Goal: Check status: Check status

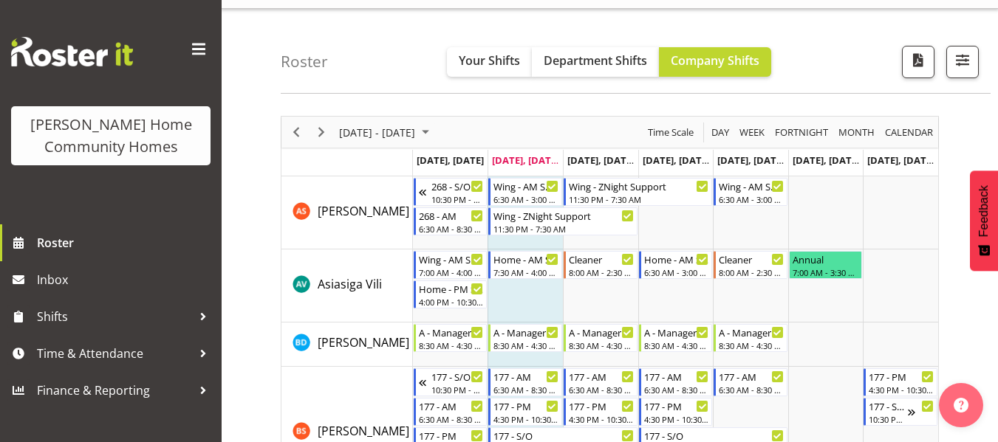
scroll to position [36, 0]
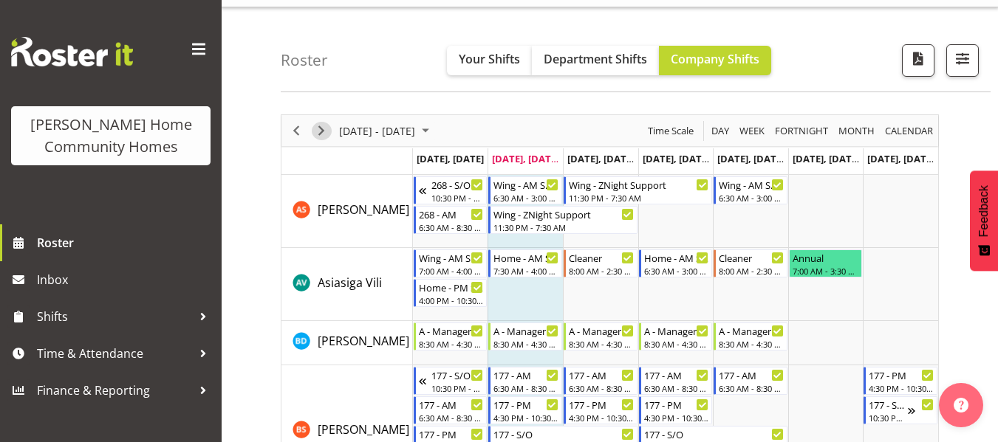
click at [323, 129] on span "Next" at bounding box center [321, 131] width 18 height 18
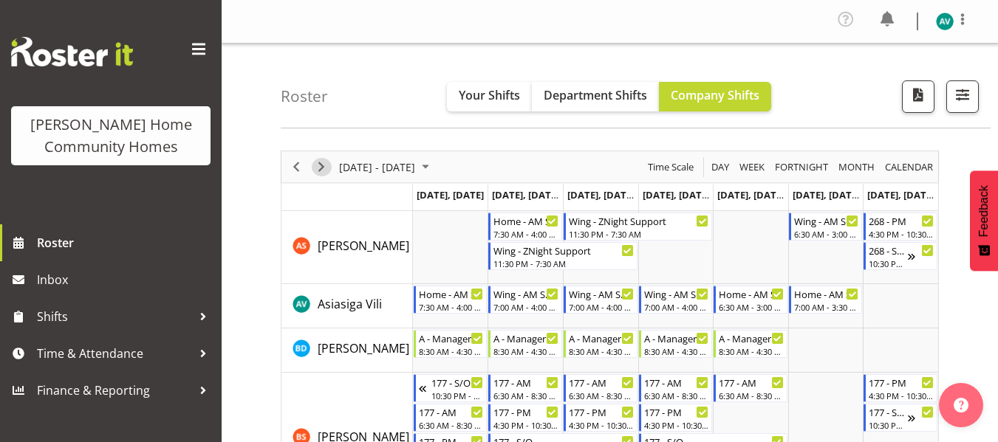
click at [321, 168] on span "Next" at bounding box center [321, 167] width 18 height 18
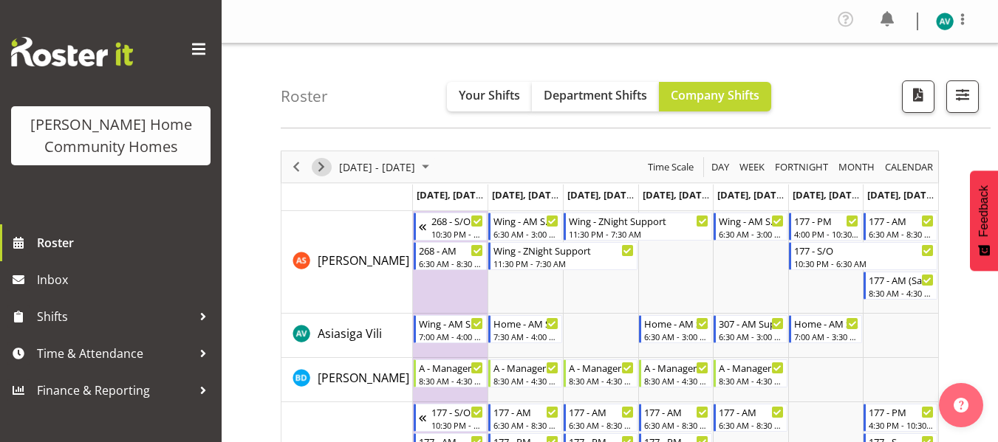
click at [321, 167] on span "Next" at bounding box center [321, 167] width 18 height 18
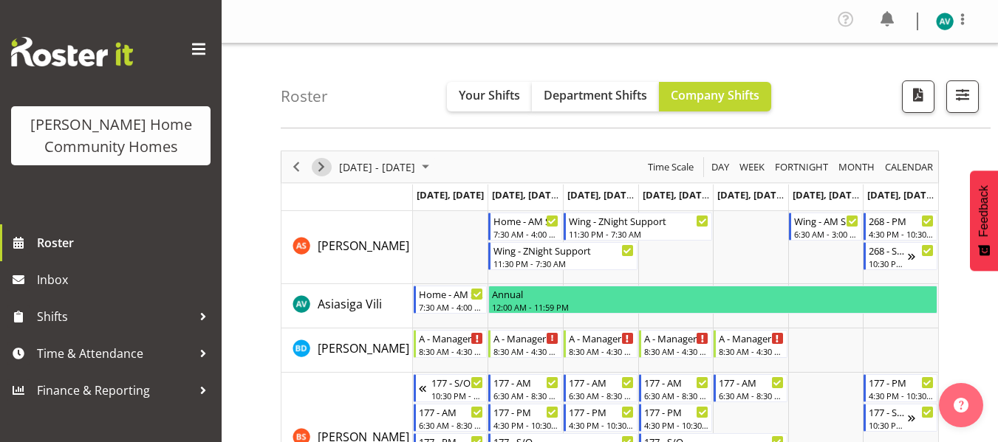
click at [324, 166] on span "Next" at bounding box center [321, 167] width 18 height 18
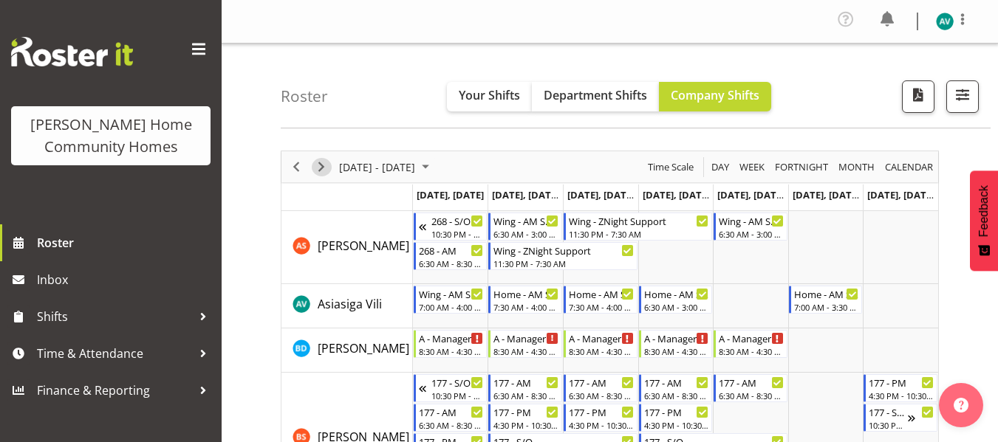
click at [324, 168] on span "Next" at bounding box center [321, 167] width 18 height 18
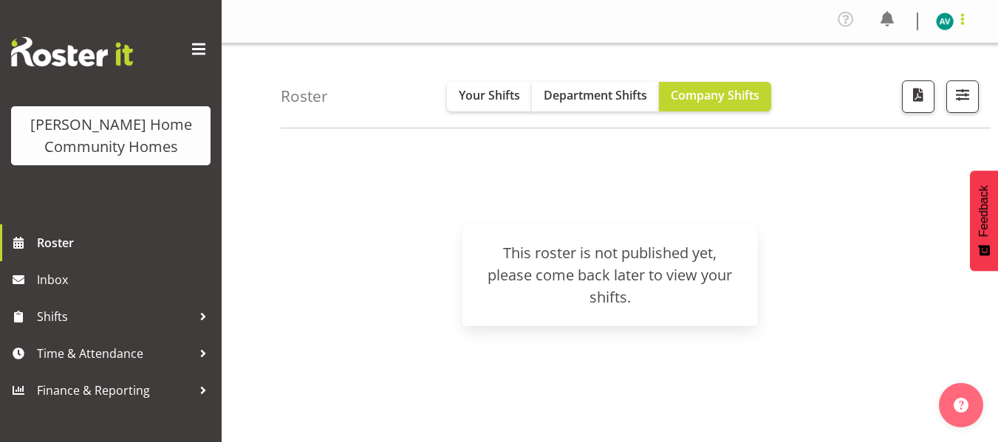
click at [954, 20] on span at bounding box center [963, 19] width 18 height 18
click at [885, 78] on link "Log Out" at bounding box center [900, 81] width 142 height 27
